Goal: Book appointment/travel/reservation

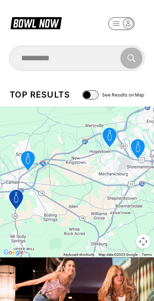
click at [39, 24] on icon at bounding box center [35, 23] width 51 height 14
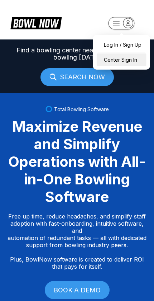
click at [128, 59] on div "Center Sign In" at bounding box center [122, 59] width 50 height 13
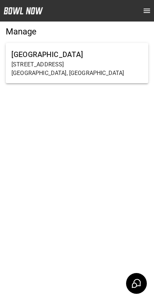
click at [104, 57] on h6 "[GEOGRAPHIC_DATA]" at bounding box center [76, 54] width 131 height 11
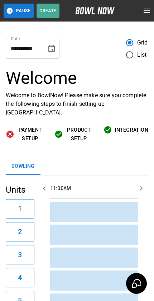
click at [49, 50] on icon "Choose date, selected date is Sep 17, 2025" at bounding box center [51, 48] width 6 height 7
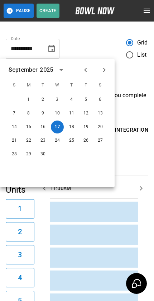
click at [103, 67] on icon "Next month" at bounding box center [104, 70] width 9 height 9
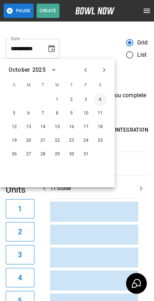
click at [99, 96] on button "4" at bounding box center [100, 99] width 13 height 13
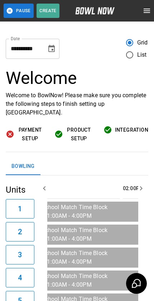
click at [48, 50] on icon "Choose date, selected date is Oct 4, 2025" at bounding box center [51, 48] width 9 height 9
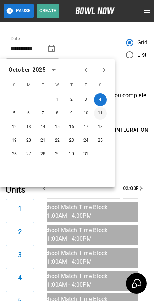
click at [102, 115] on button "11" at bounding box center [100, 113] width 13 height 13
type input "**********"
